Goal: Task Accomplishment & Management: Manage account settings

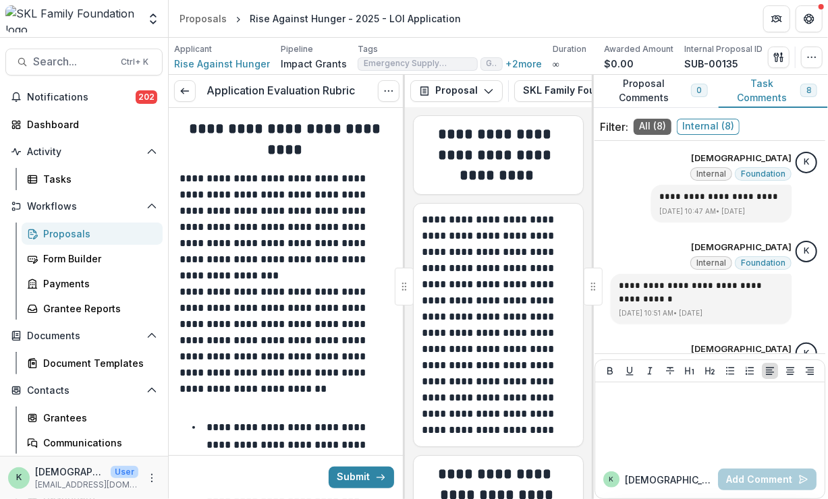
scroll to position [595, 0]
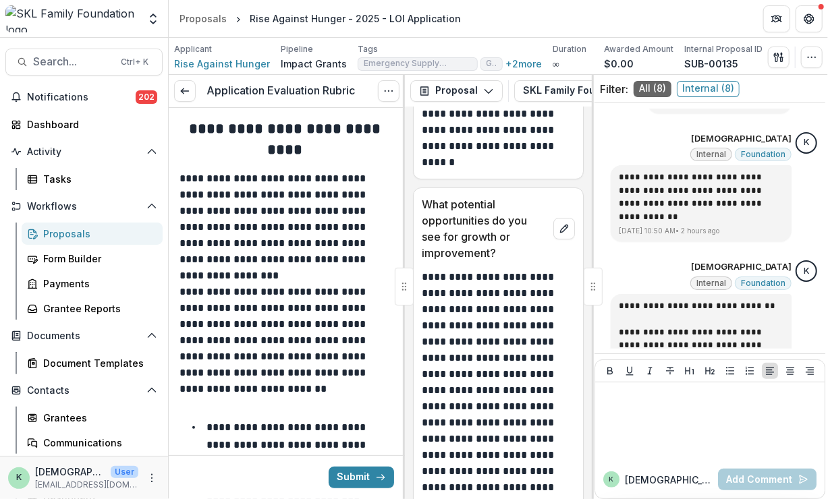
click at [502, 171] on p "**********" at bounding box center [497, 24] width 150 height 291
click at [78, 66] on span "Search..." at bounding box center [73, 61] width 80 height 13
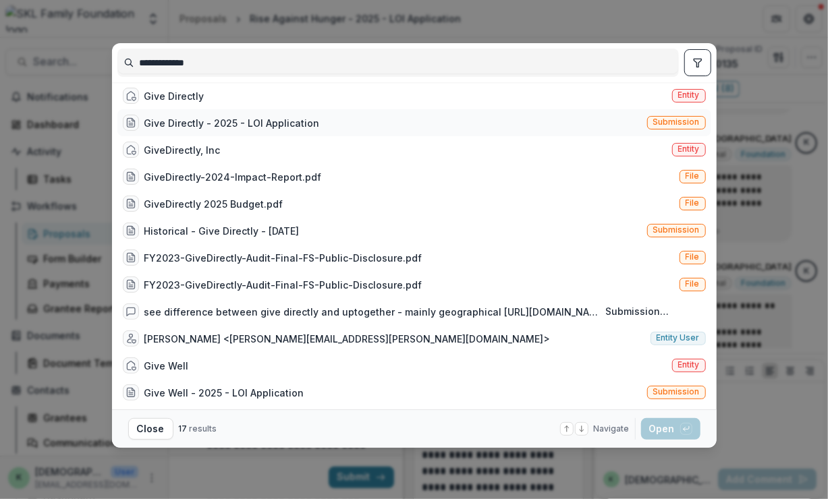
type input "**********"
click at [178, 126] on div "Give Directly - 2025 - LOI Application" at bounding box center [231, 123] width 175 height 14
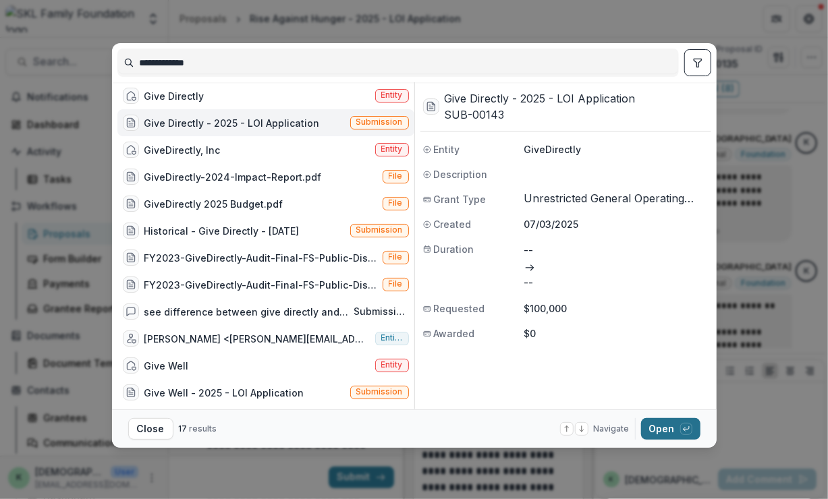
click at [658, 424] on button "Open with enter key" at bounding box center [670, 429] width 59 height 22
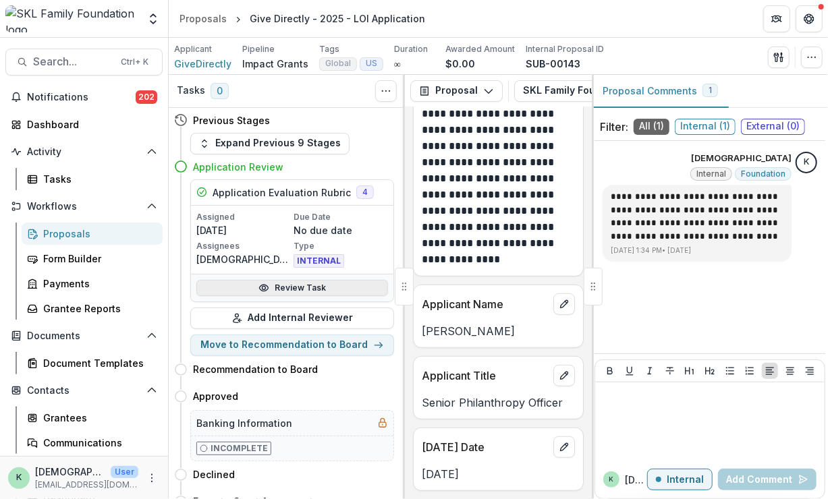
click at [240, 289] on link "Review Task" at bounding box center [292, 288] width 192 height 16
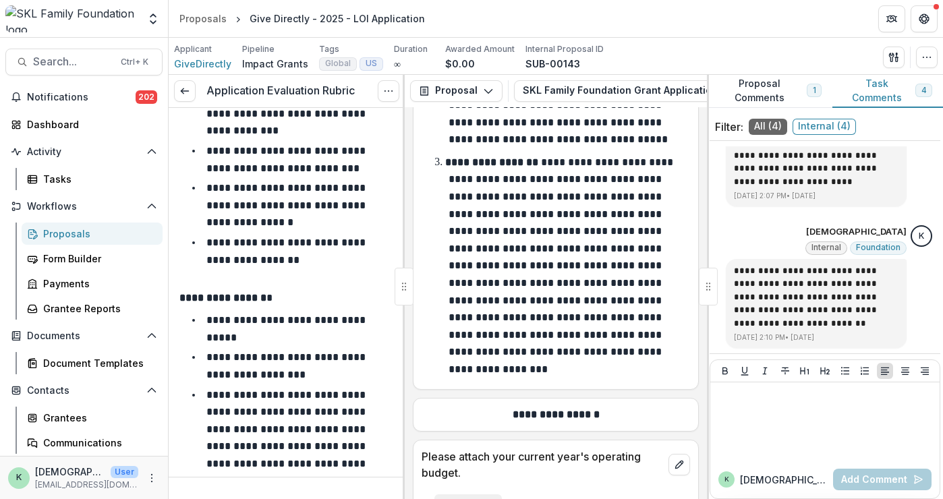
scroll to position [12714, 0]
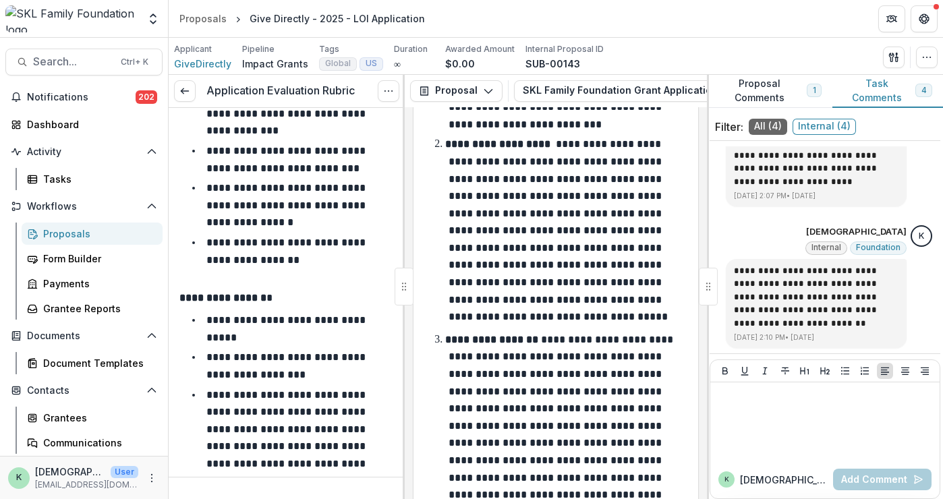
drag, startPoint x: 702, startPoint y: 412, endPoint x: 705, endPoint y: 375, distance: 37.3
click at [705, 375] on div "**********" at bounding box center [556, 303] width 302 height 392
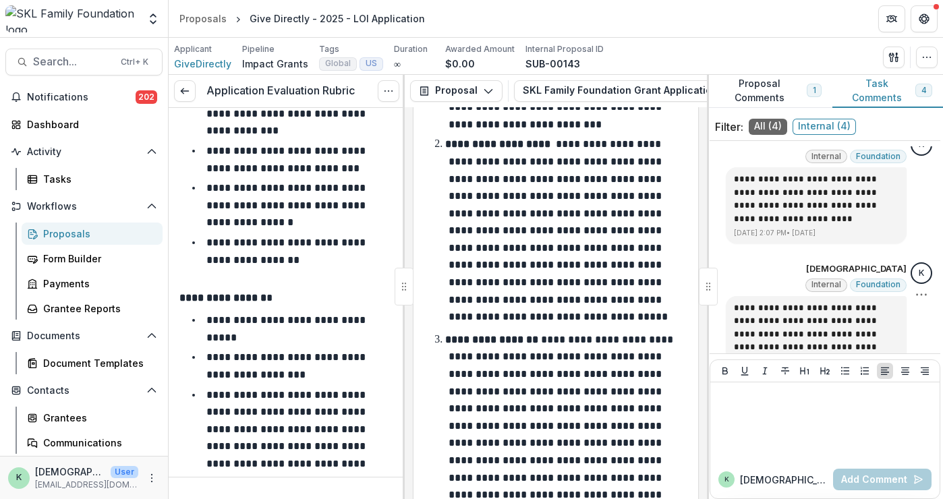
scroll to position [322, 0]
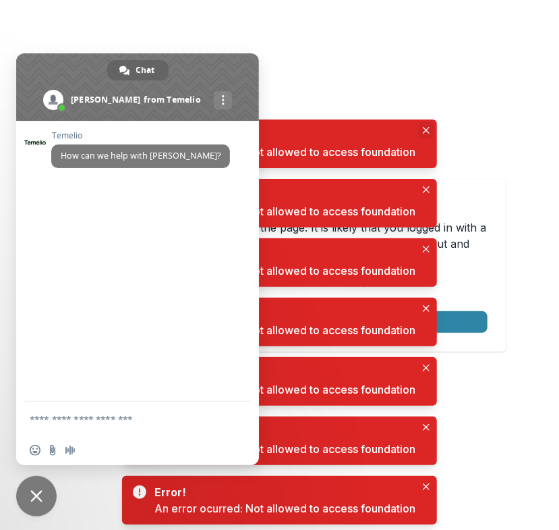
click at [434, 123] on button "Close" at bounding box center [426, 130] width 16 height 16
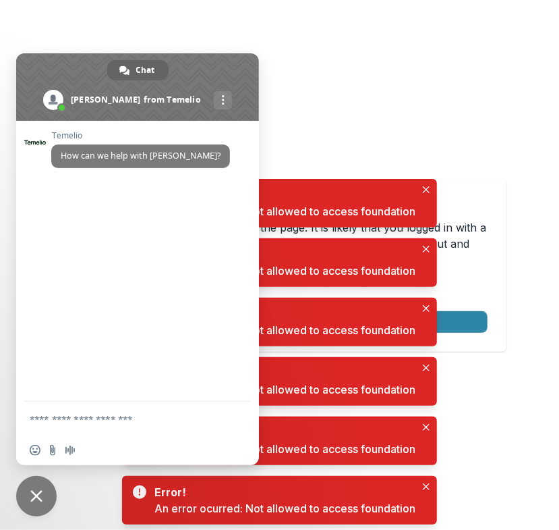
click at [179, 61] on span at bounding box center [137, 86] width 243 height 67
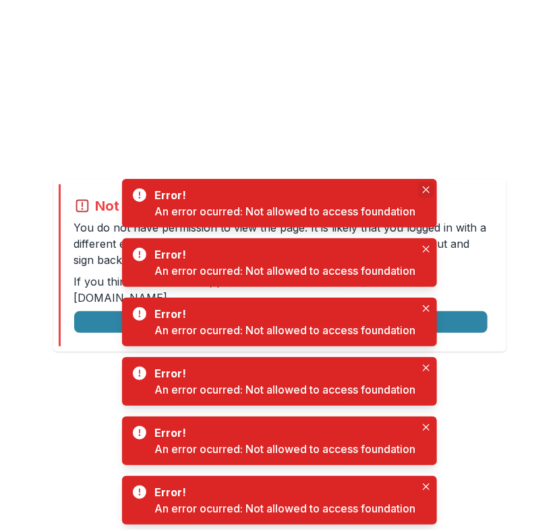
click at [421, 192] on button "Close" at bounding box center [426, 189] width 16 height 16
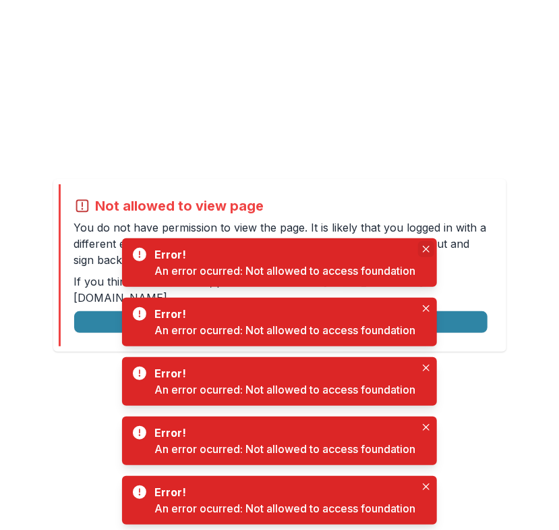
click at [428, 250] on icon "Close" at bounding box center [426, 249] width 7 height 7
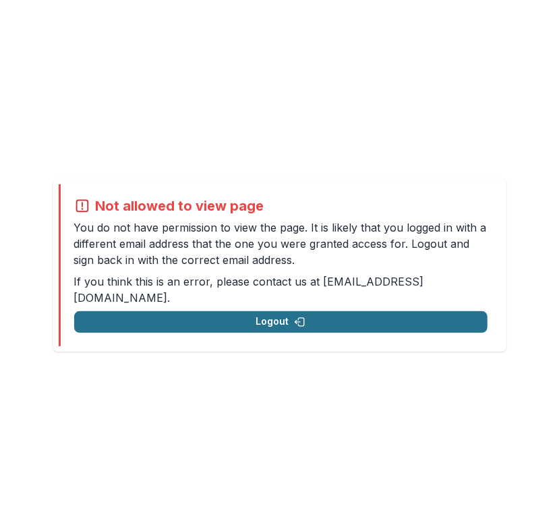
click at [291, 315] on button "Logout" at bounding box center [281, 322] width 414 height 22
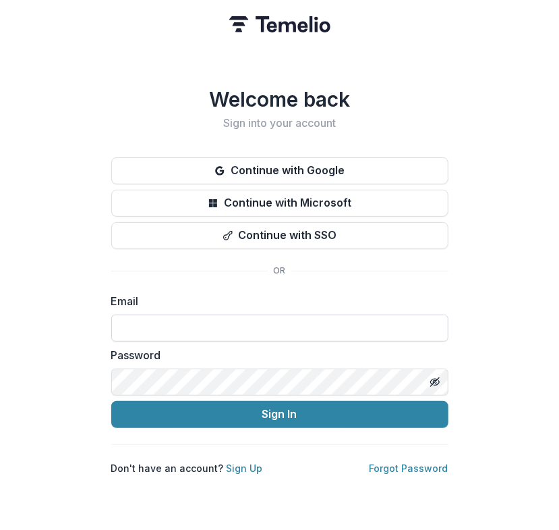
click at [138, 322] on input at bounding box center [279, 327] width 337 height 27
type input "**********"
click at [111, 401] on button "Sign In" at bounding box center [279, 414] width 337 height 27
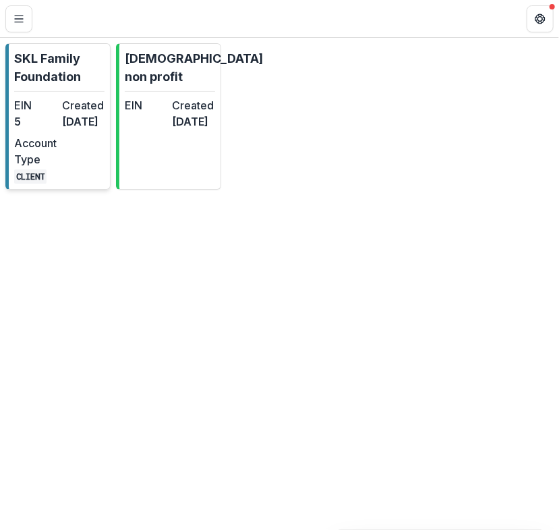
click at [63, 64] on p "SKL Family Foundation" at bounding box center [59, 67] width 90 height 36
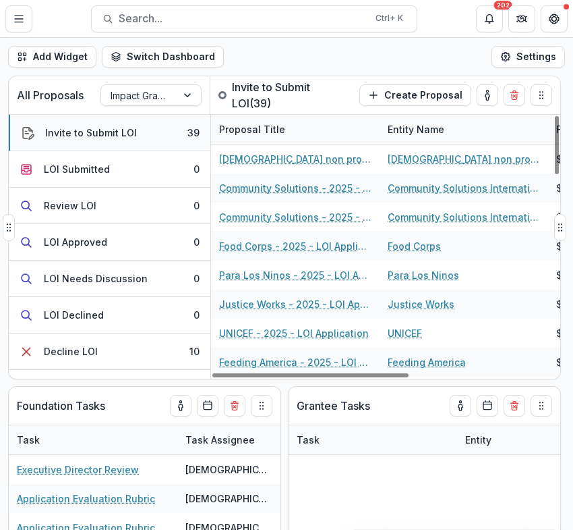
click at [69, 129] on div "Invite to Submit LOI" at bounding box center [91, 132] width 92 height 14
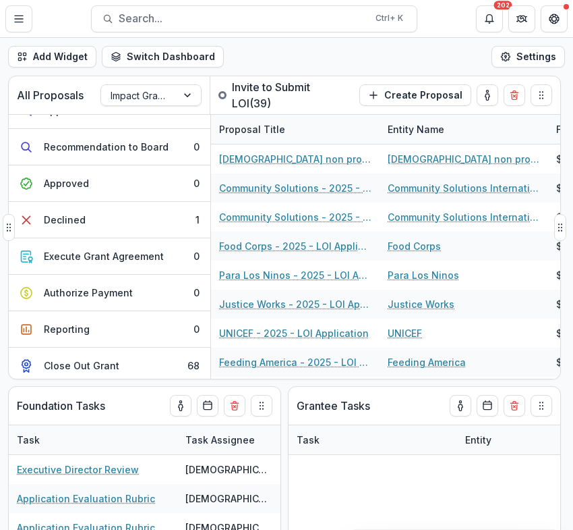
click at [271, 91] on p "Invite to Submit LOI ( 39 )" at bounding box center [291, 95] width 119 height 32
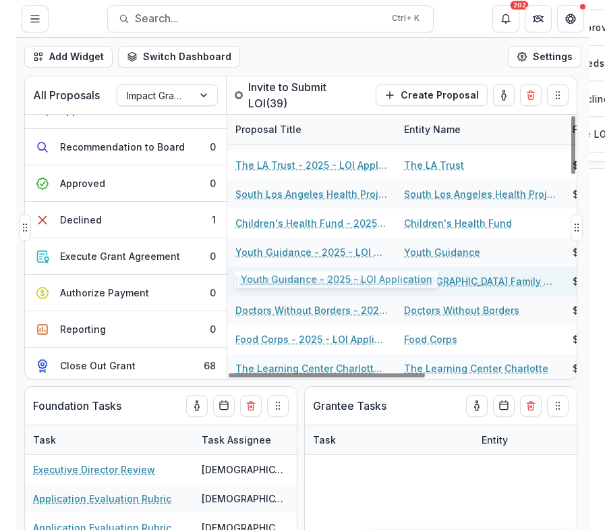
scroll to position [461, 0]
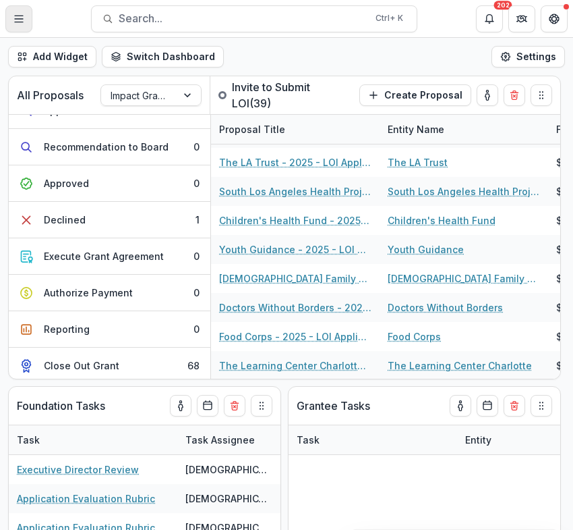
click at [18, 23] on icon "Toggle Menu" at bounding box center [18, 18] width 11 height 11
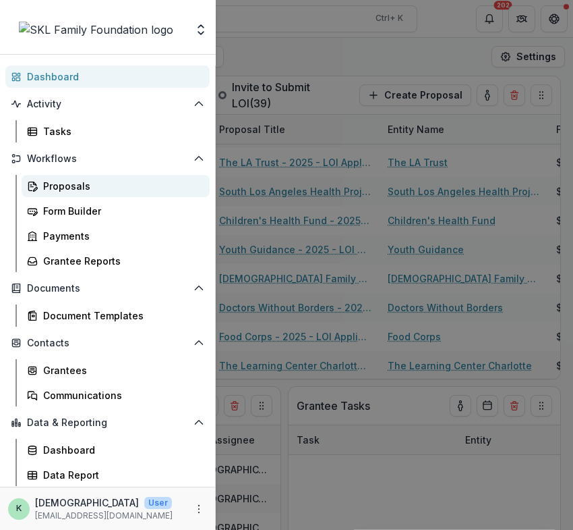
click at [103, 188] on div "Proposals" at bounding box center [121, 186] width 156 height 14
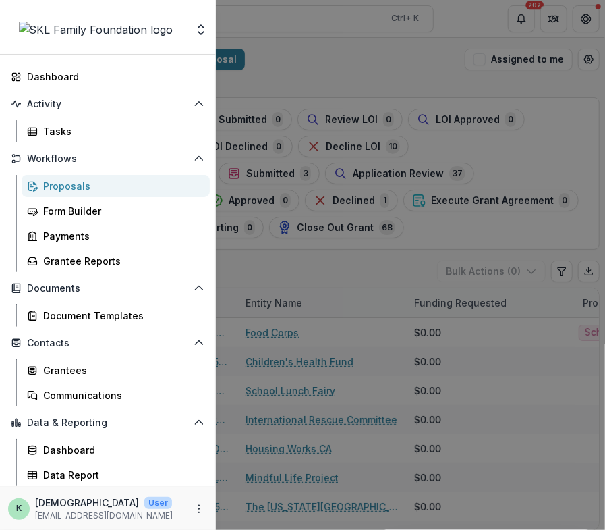
click at [441, 144] on div "Foundations SKL Family Foundation Nonprofits kristen non profit Team Settings A…" at bounding box center [302, 265] width 605 height 530
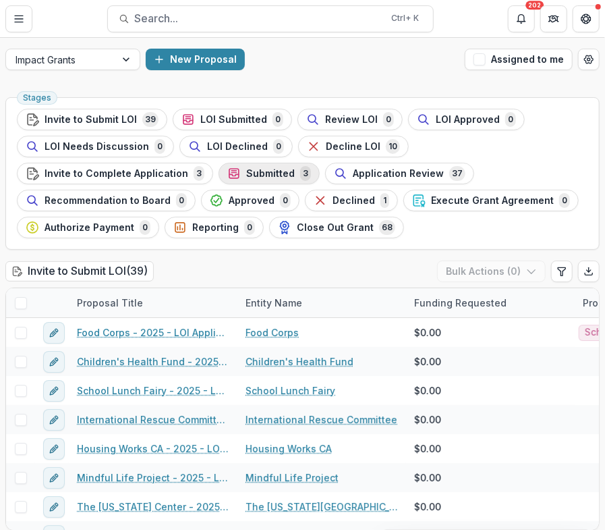
click at [270, 174] on span "Submitted" at bounding box center [270, 173] width 49 height 11
click at [413, 174] on span "Application Review" at bounding box center [398, 173] width 91 height 11
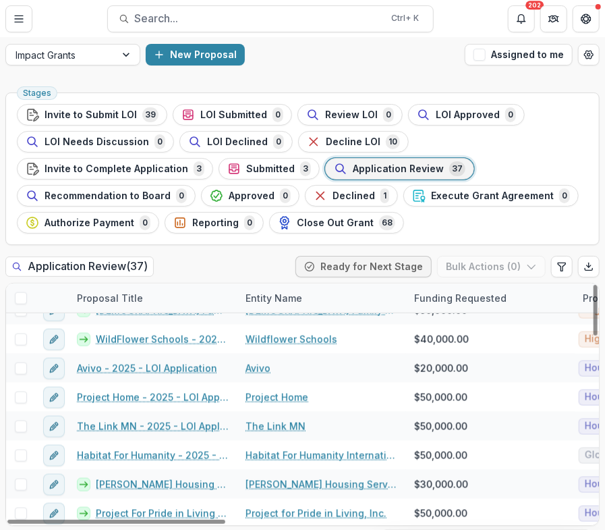
scroll to position [711, 0]
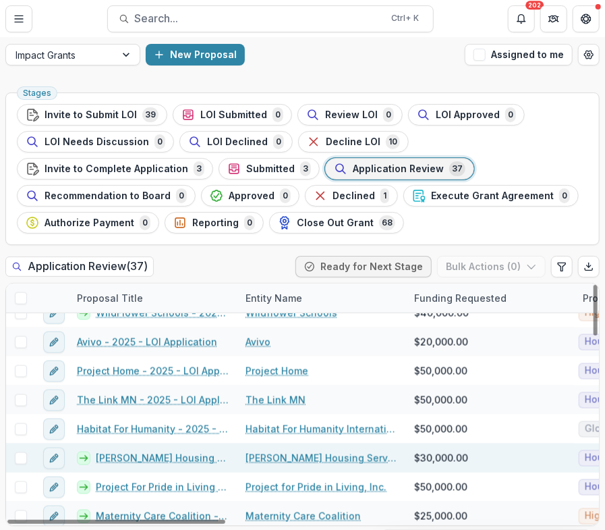
click at [153, 455] on link "Simpson Housing Services - 2025 - LOI Application" at bounding box center [163, 458] width 134 height 14
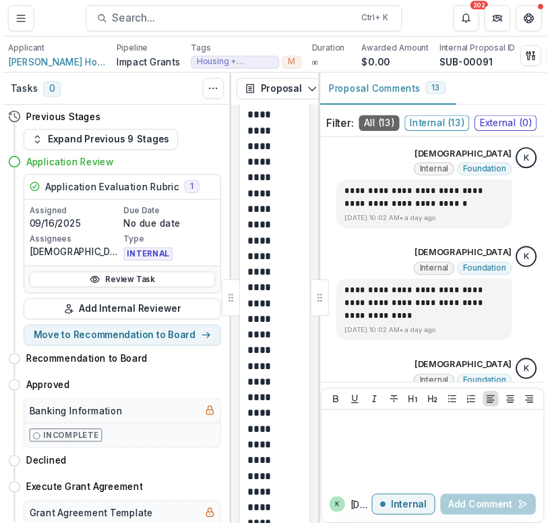
scroll to position [87533, 0]
